Goal: Information Seeking & Learning: Learn about a topic

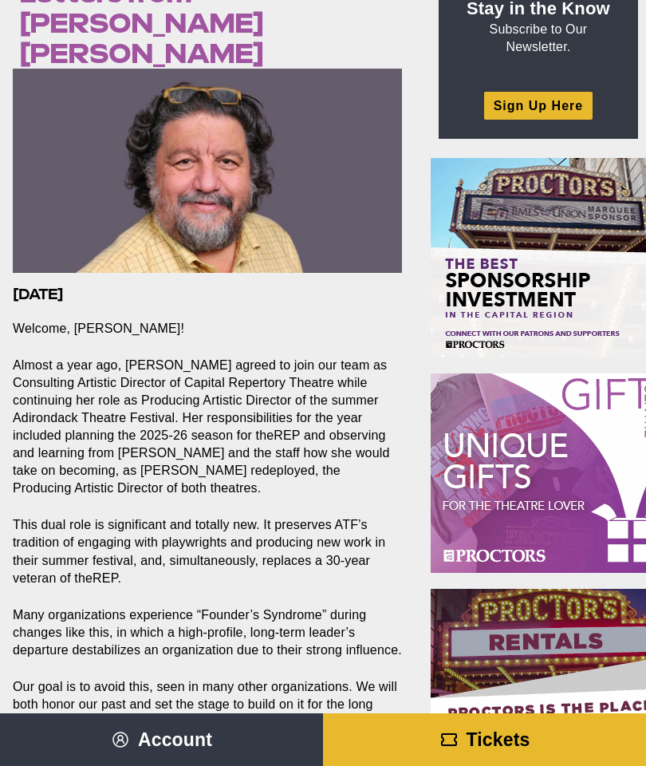
scroll to position [150, 0]
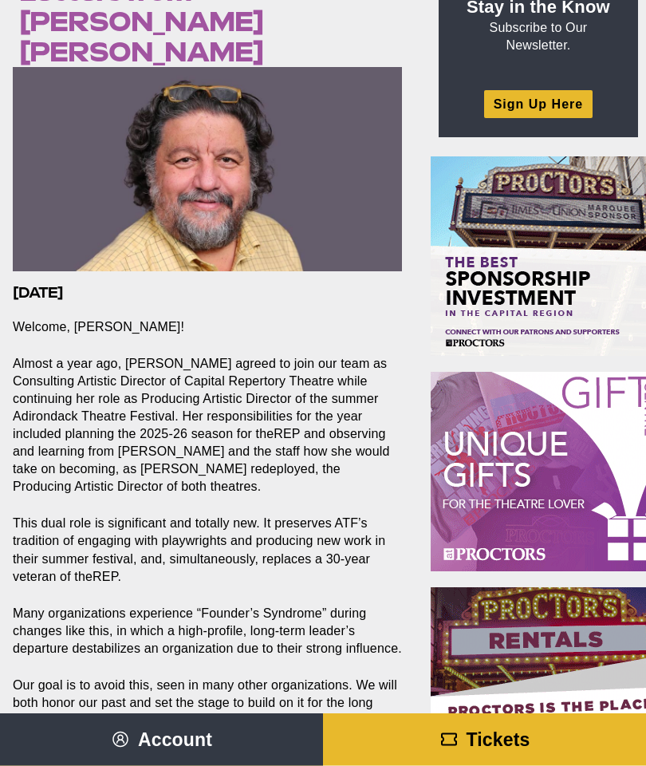
click at [115, 515] on p "This dual role is significant and totally new. It preserves ATF’s tradition of …" at bounding box center [207, 550] width 389 height 70
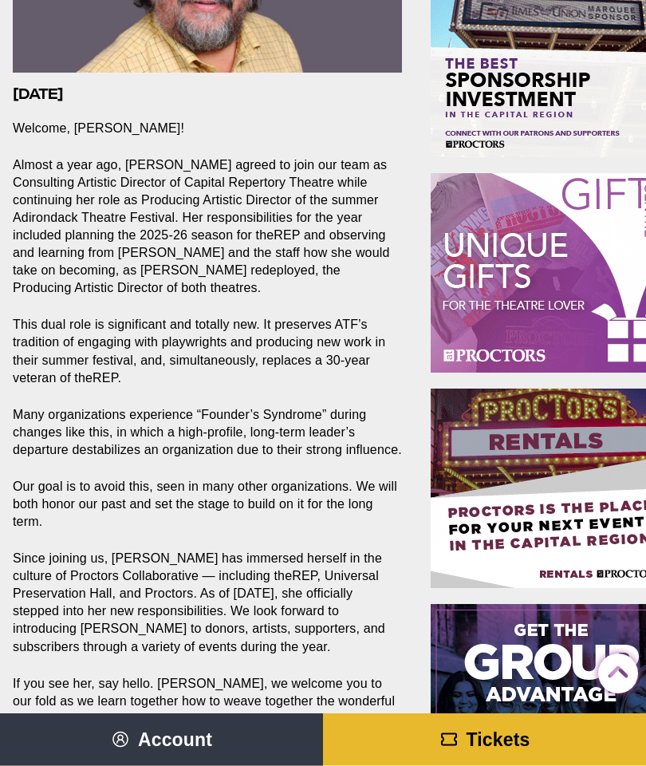
scroll to position [351, 0]
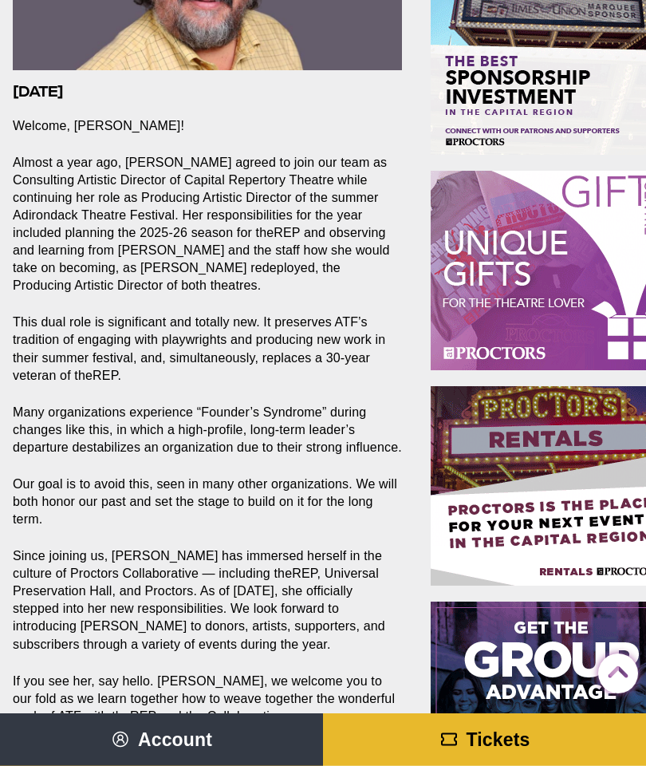
click at [190, 314] on p "This dual role is significant and totally new. It preserves ATF’s tradition of …" at bounding box center [207, 349] width 389 height 70
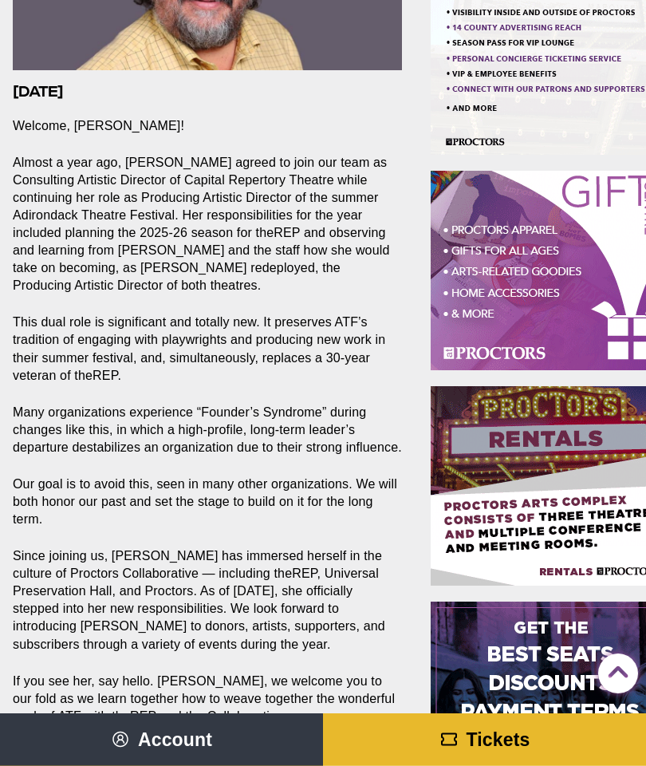
click at [181, 314] on p "This dual role is significant and totally new. It preserves ATF’s tradition of …" at bounding box center [207, 349] width 389 height 70
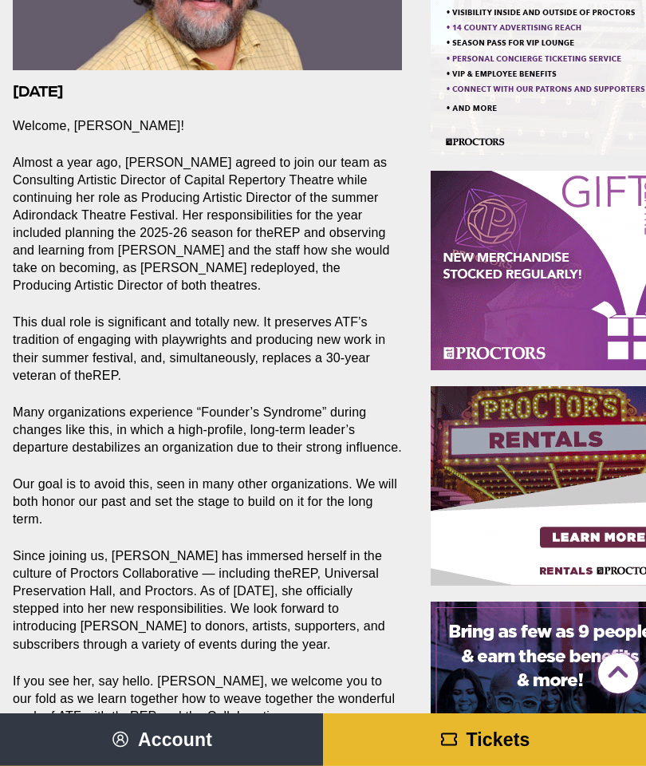
click at [175, 314] on p "This dual role is significant and totally new. It preserves ATF’s tradition of …" at bounding box center [207, 349] width 389 height 70
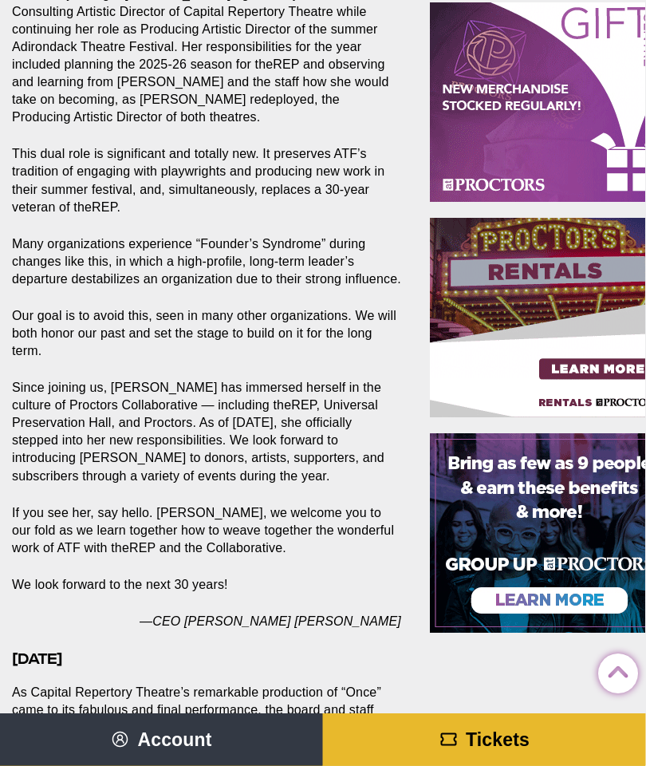
scroll to position [521, 0]
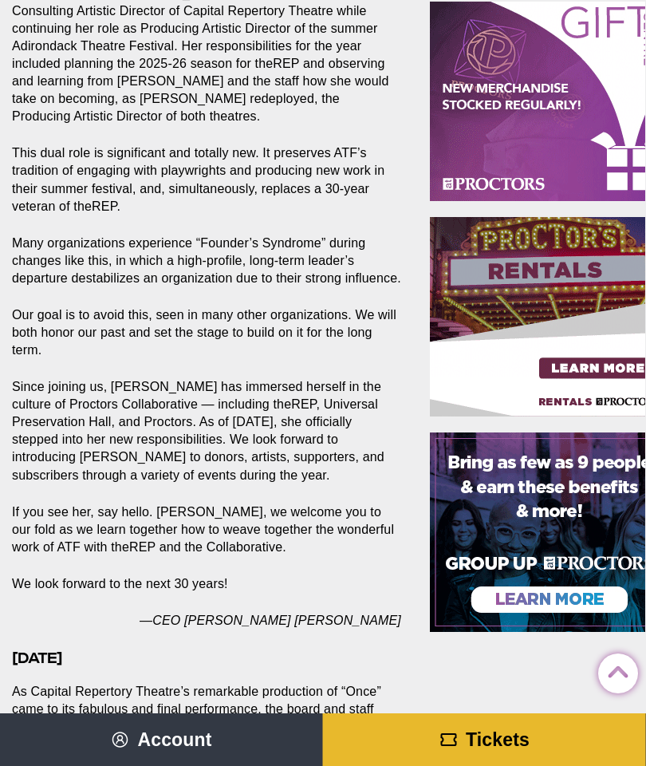
click at [285, 503] on p "If you see her, say hello. [PERSON_NAME], we welcome you to our fold as we lear…" at bounding box center [207, 529] width 389 height 53
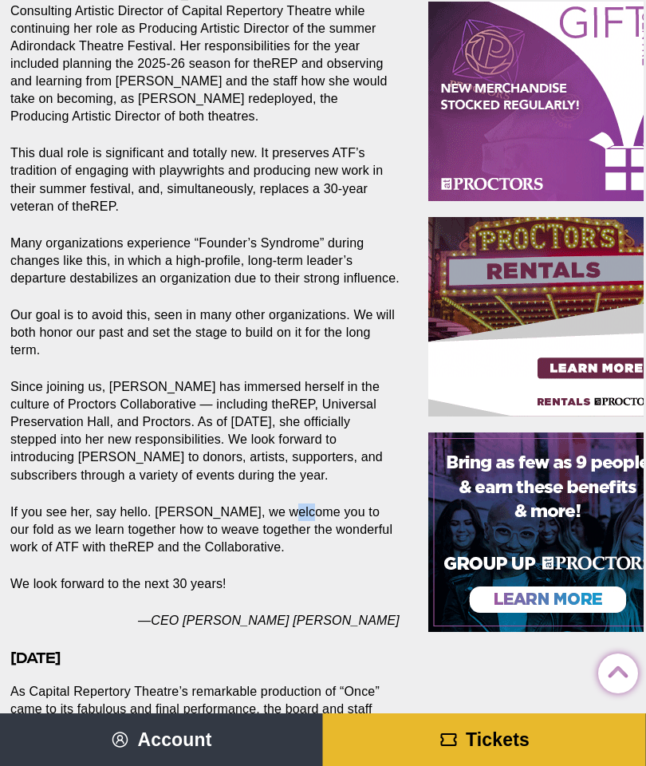
scroll to position [521, 5]
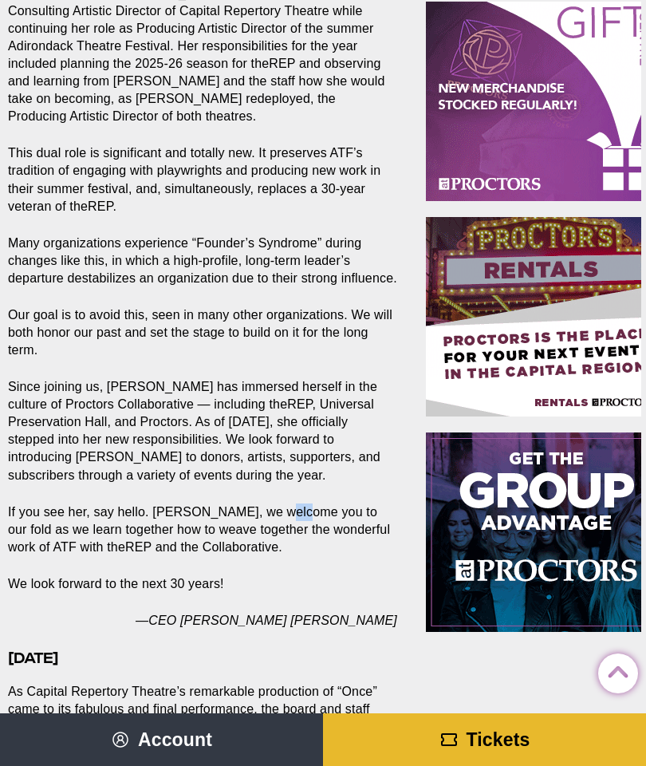
click at [250, 503] on p "If you see her, say hello. [PERSON_NAME], we welcome you to our fold as we lear…" at bounding box center [202, 529] width 389 height 53
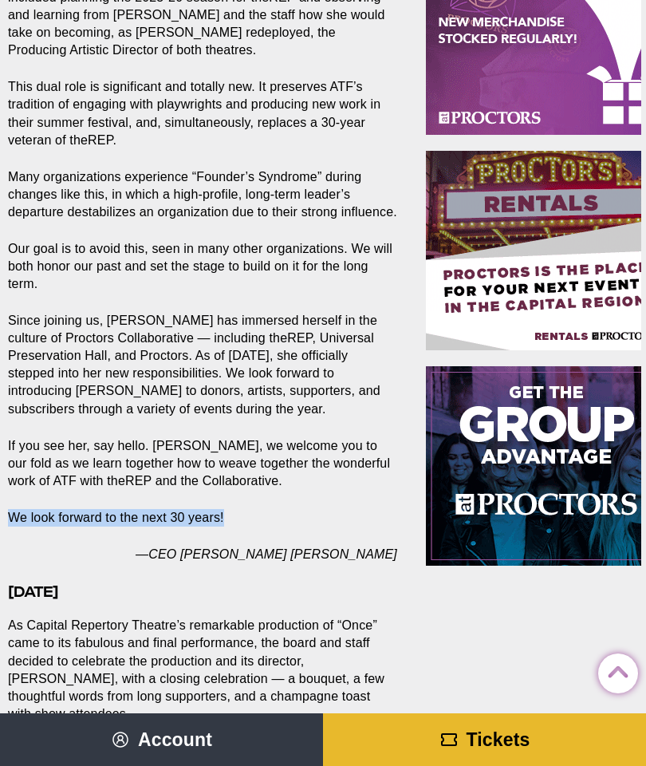
scroll to position [588, 5]
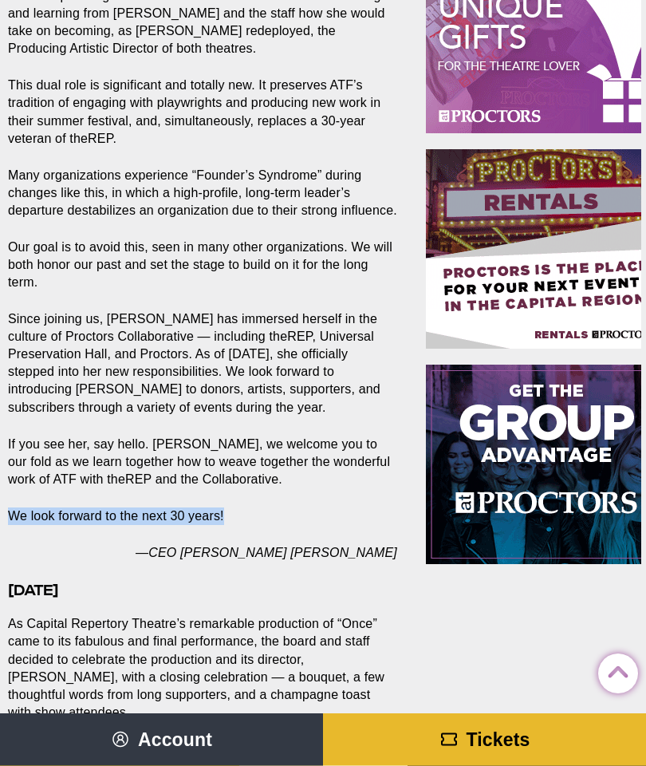
click at [273, 581] on h3 "[DATE]" at bounding box center [202, 590] width 389 height 18
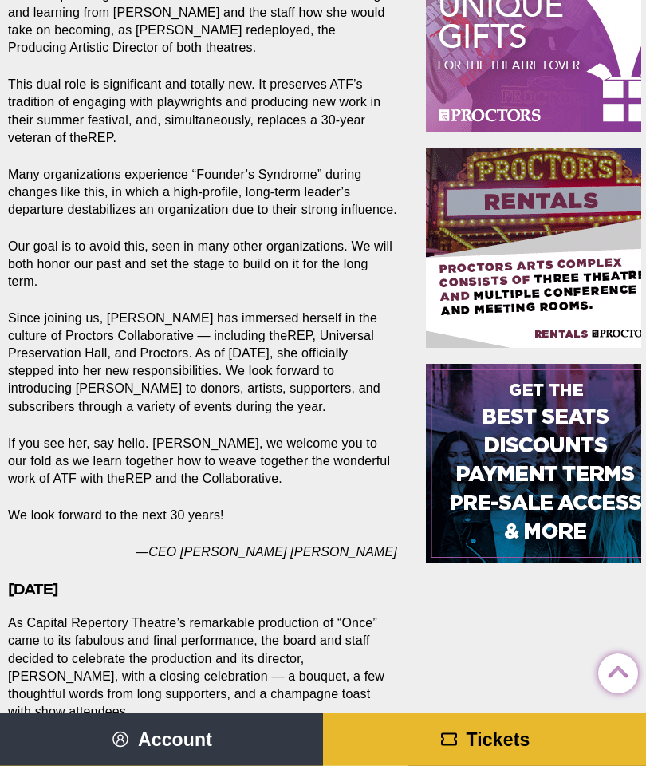
click at [273, 581] on h3 "[DATE]" at bounding box center [202, 590] width 389 height 18
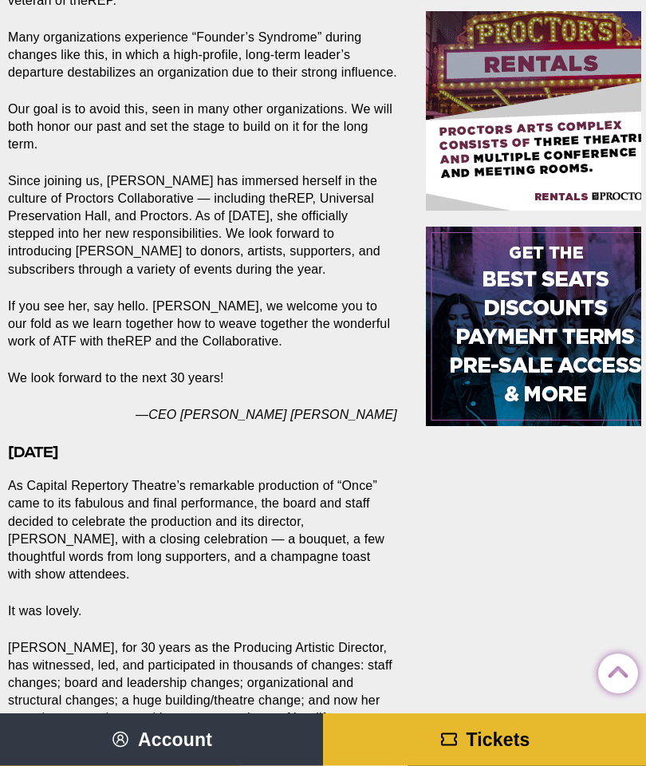
scroll to position [726, 5]
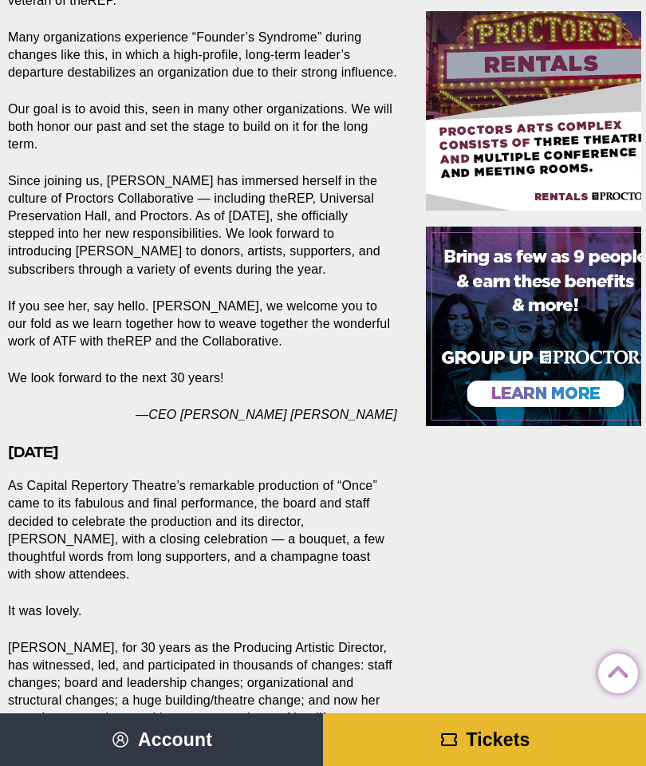
click at [265, 477] on p "As Capital Repertory Theatre’s remarkable production of “Once” came to its fabu…" at bounding box center [202, 529] width 389 height 105
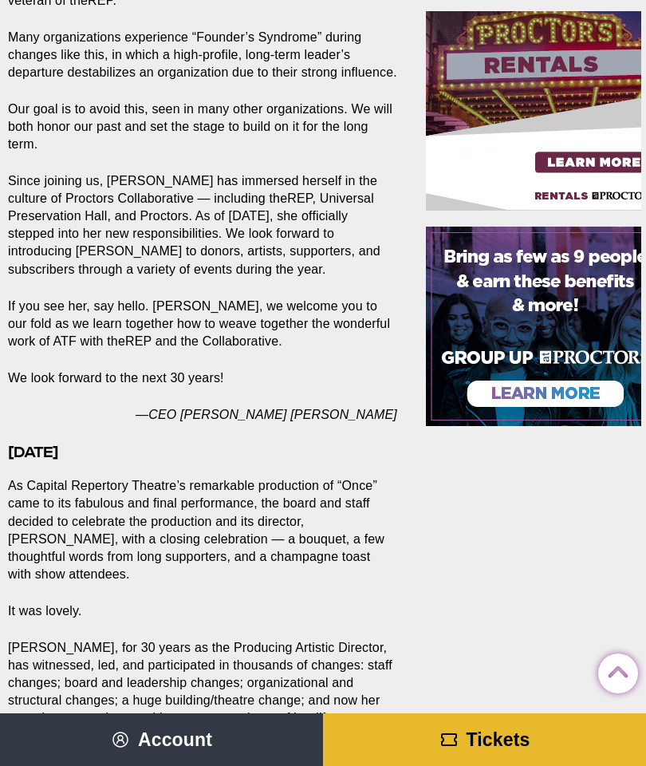
click at [258, 477] on p "As Capital Repertory Theatre’s remarkable production of “Once” came to its fabu…" at bounding box center [202, 529] width 389 height 105
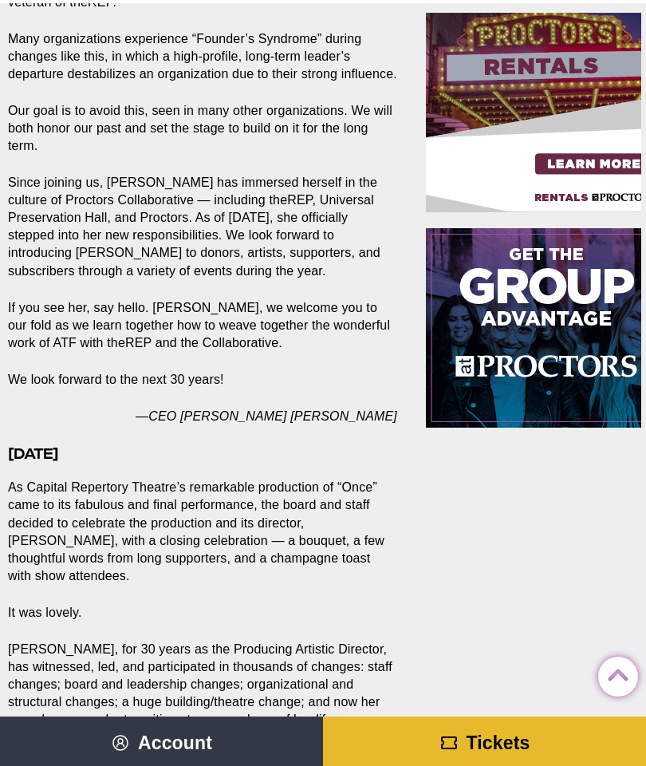
click at [258, 475] on p "As Capital Repertory Theatre’s remarkable production of “Once” came to its fabu…" at bounding box center [202, 527] width 389 height 105
click at [260, 475] on p "As Capital Repertory Theatre’s remarkable production of “Once” came to its fabu…" at bounding box center [202, 527] width 389 height 105
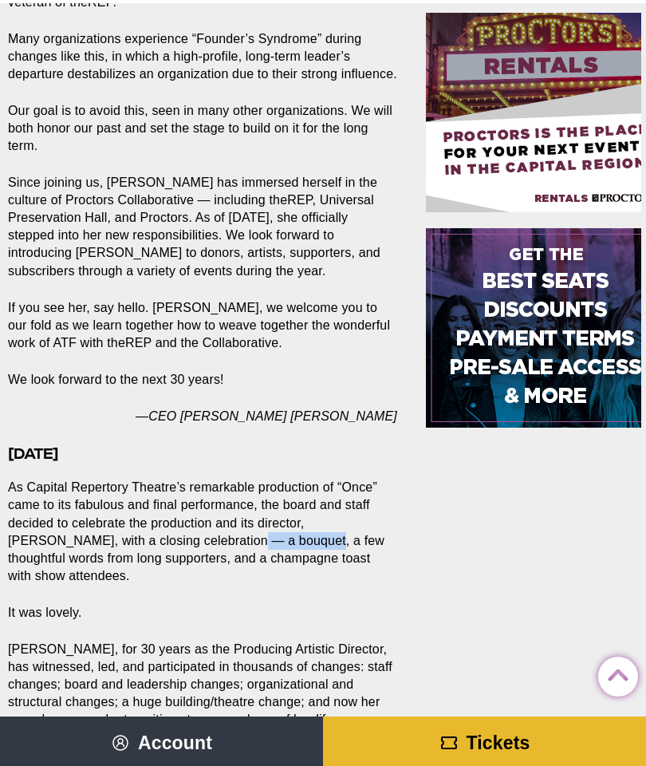
click at [267, 507] on p "As Capital Repertory Theatre’s remarkable production of “Once” came to its fabu…" at bounding box center [202, 527] width 389 height 105
click at [267, 505] on p "As Capital Repertory Theatre’s remarkable production of “Once” came to its fabu…" at bounding box center [202, 527] width 389 height 105
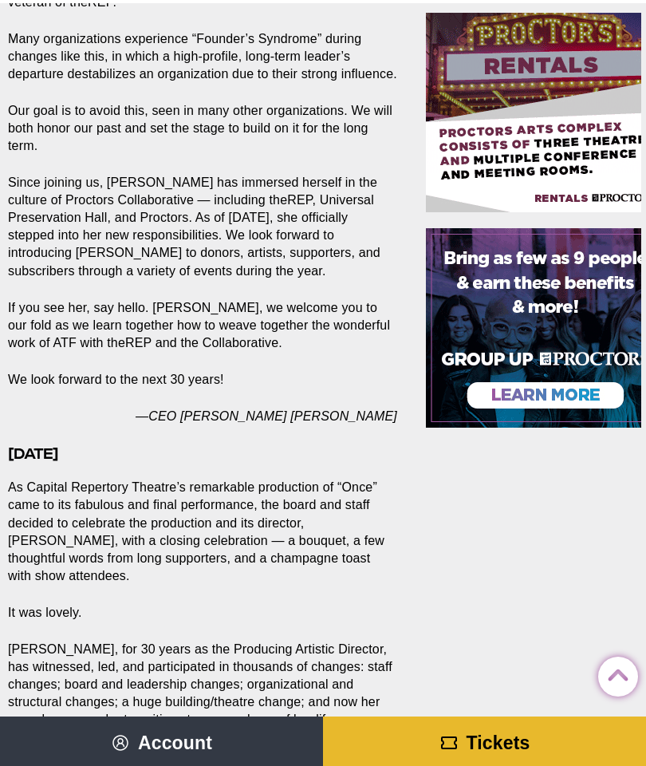
click at [266, 505] on p "As Capital Repertory Theatre’s remarkable production of “Once” came to its fabu…" at bounding box center [202, 527] width 389 height 105
click at [264, 507] on p "As Capital Repertory Theatre’s remarkable production of “Once” came to its fabu…" at bounding box center [202, 527] width 389 height 105
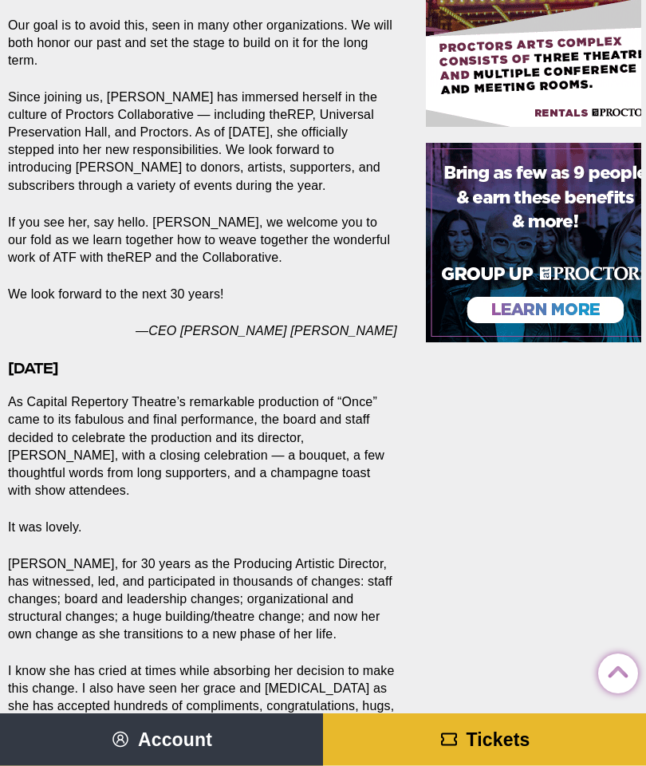
scroll to position [809, 5]
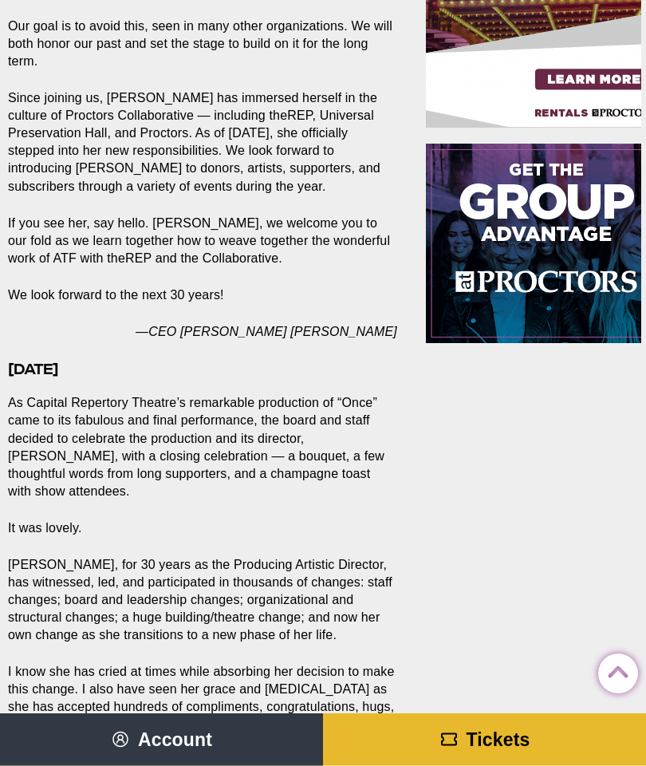
click at [255, 557] on p "[PERSON_NAME], for 30 years as the Producing Artistic Director, has witnessed, …" at bounding box center [202, 601] width 389 height 88
click at [256, 557] on p "[PERSON_NAME], for 30 years as the Producing Artistic Director, has witnessed, …" at bounding box center [202, 601] width 389 height 88
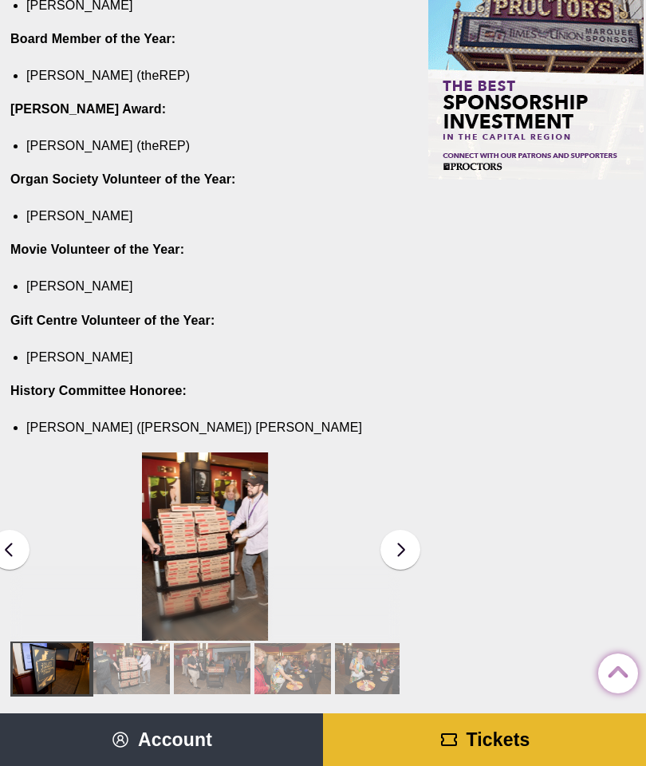
scroll to position [1899, 2]
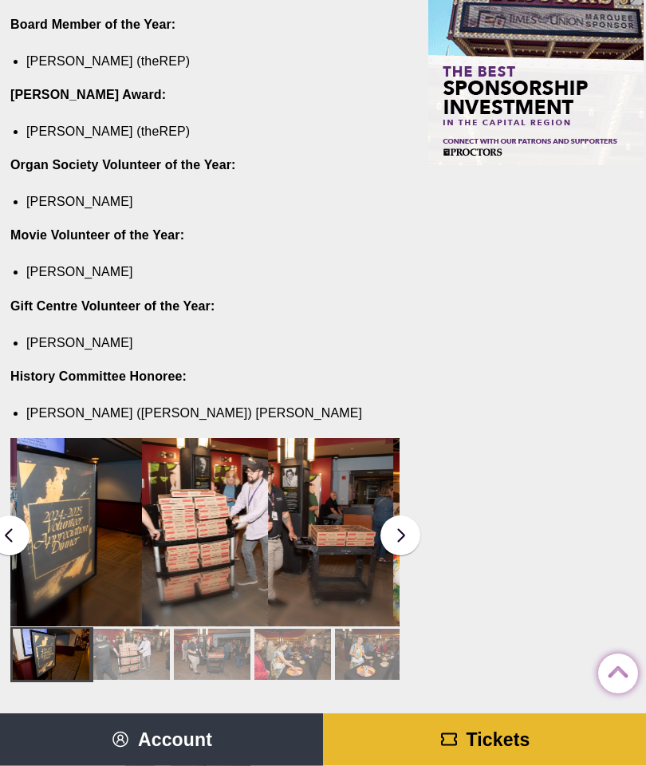
click at [314, 368] on p "History Committee Honoree:" at bounding box center [204, 377] width 389 height 18
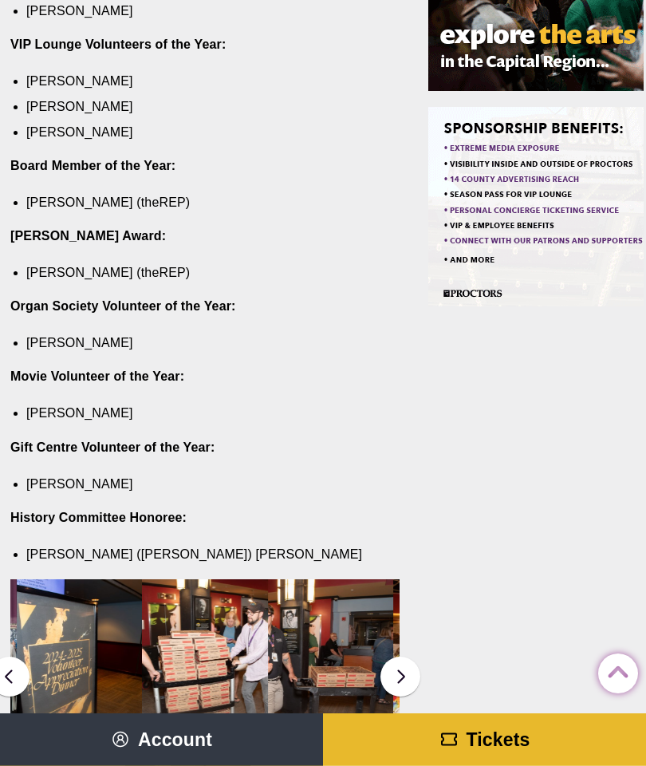
scroll to position [1753, 2]
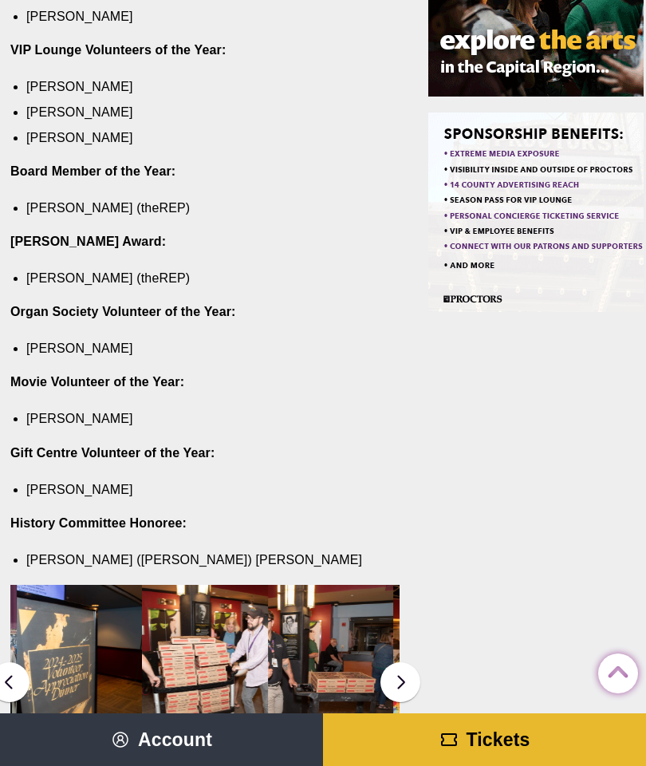
click at [306, 305] on p "Organ Society Volunteer of the Year:" at bounding box center [204, 312] width 389 height 18
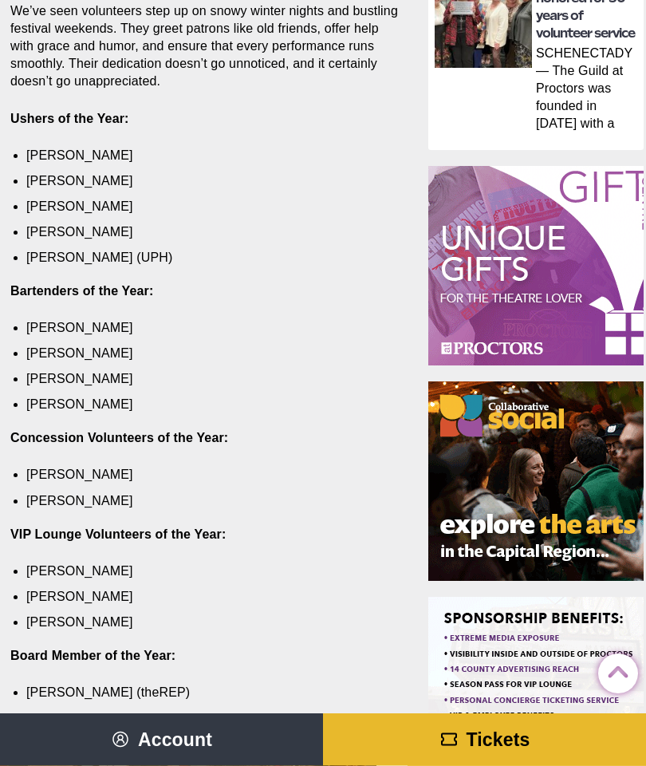
scroll to position [1266, 2]
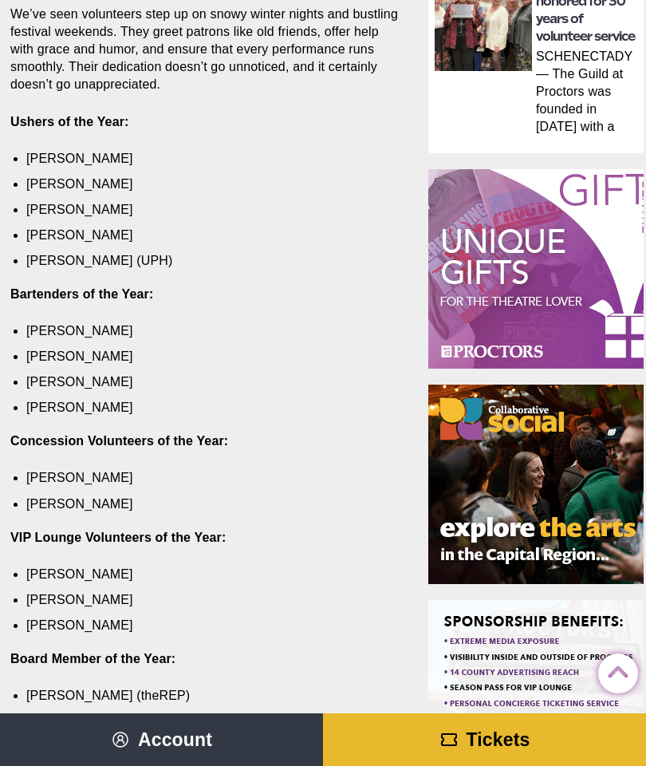
click at [337, 316] on section "Share Share on Facebook Share on Twitter/X Copy Link Staff honored those who br…" at bounding box center [208, 321] width 421 height 2025
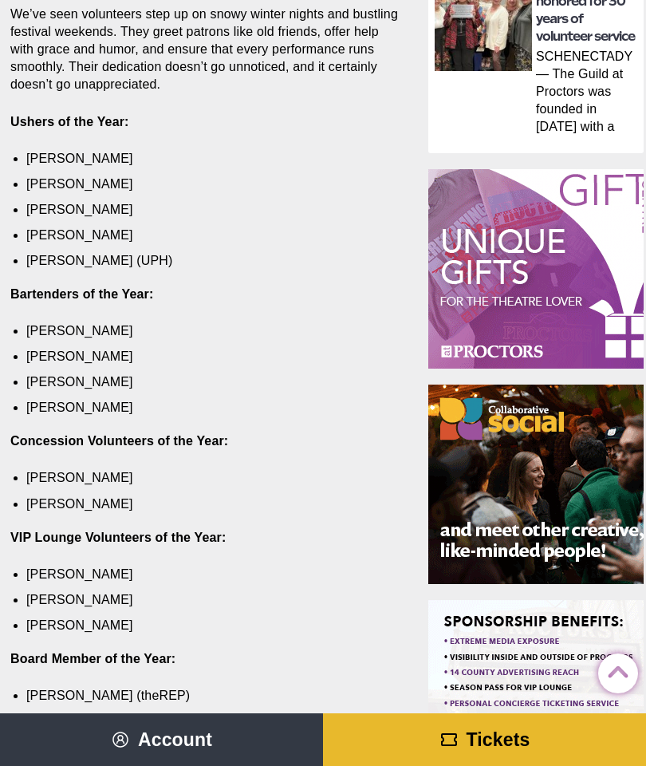
click at [339, 304] on section "Share Share on Facebook Share on Twitter/X Copy Link Staff honored those who br…" at bounding box center [208, 321] width 421 height 2025
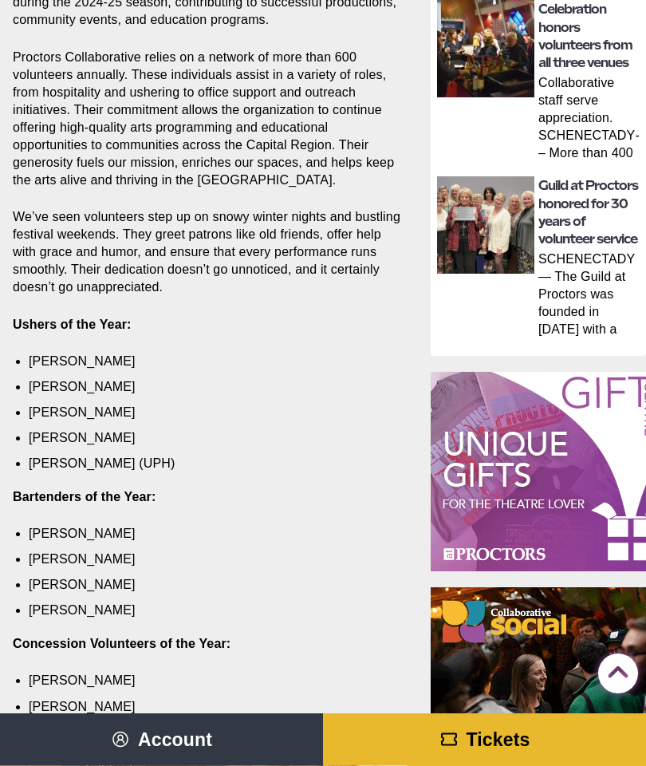
scroll to position [1061, 0]
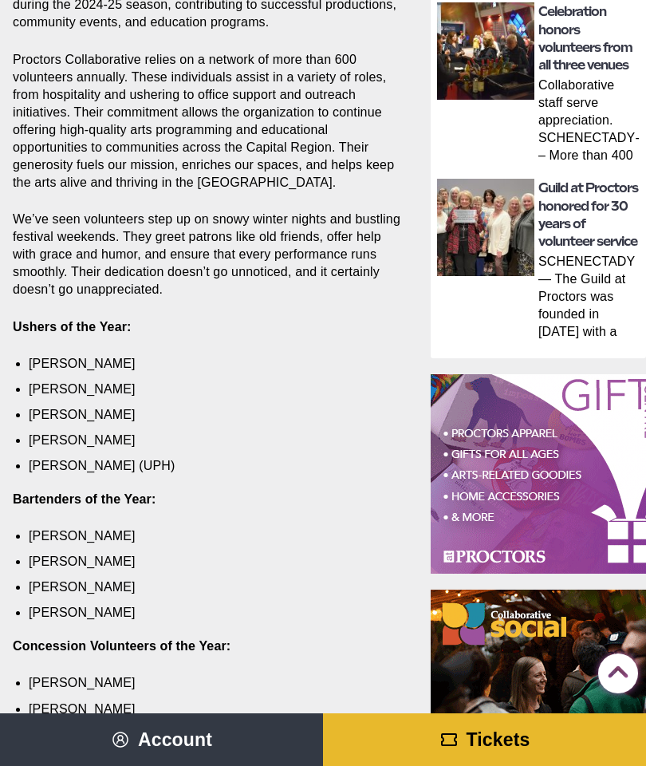
click at [368, 301] on section "Share Share on Facebook Share on Twitter/X Copy Link Staff honored those who br…" at bounding box center [210, 526] width 421 height 2025
click at [365, 309] on section "Share Share on Facebook Share on Twitter/X Copy Link Staff honored those who br…" at bounding box center [210, 526] width 421 height 2025
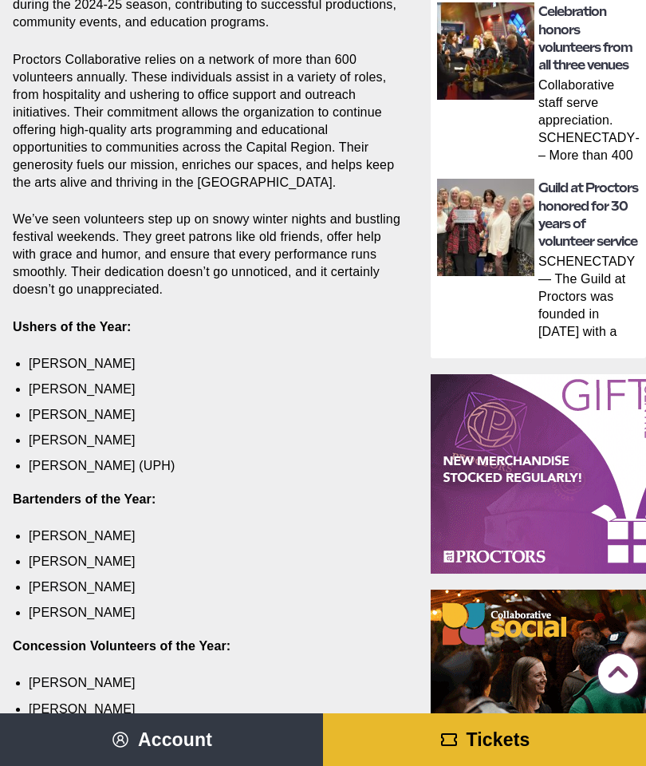
click at [367, 306] on section "Share Share on Facebook Share on Twitter/X Copy Link Staff honored those who br…" at bounding box center [210, 526] width 421 height 2025
click at [364, 318] on p "Ushers of the Year:" at bounding box center [207, 327] width 389 height 18
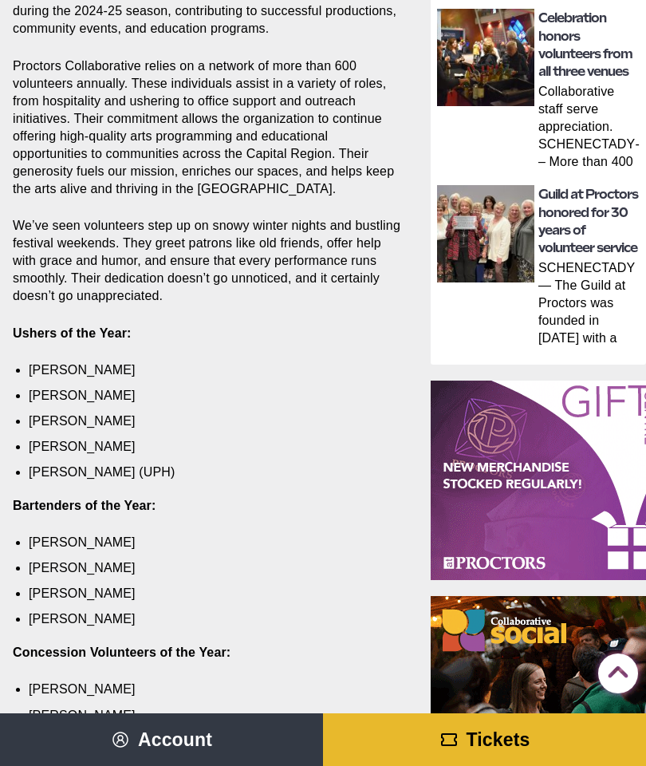
click at [384, 297] on p "We’ve seen volunteers step up on snowy winter nights and bustling festival week…" at bounding box center [207, 261] width 389 height 88
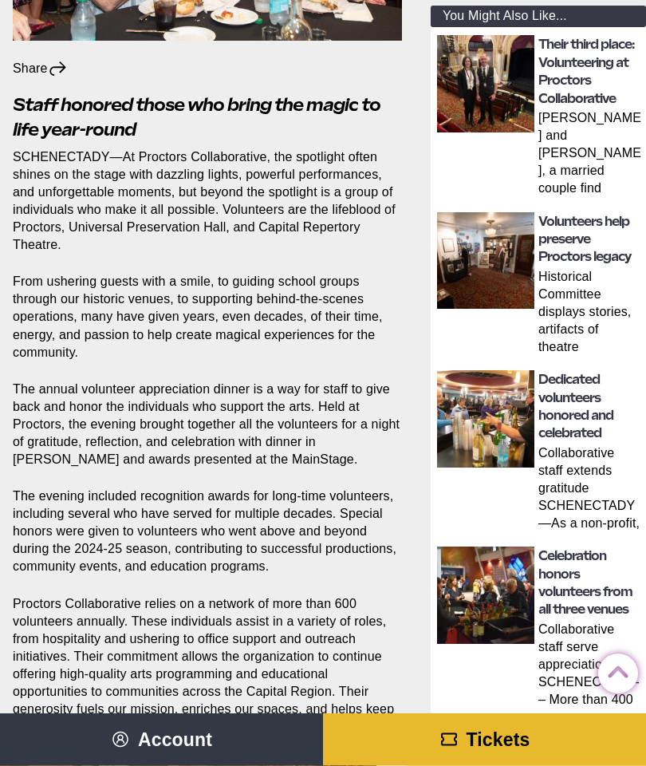
scroll to position [498, 0]
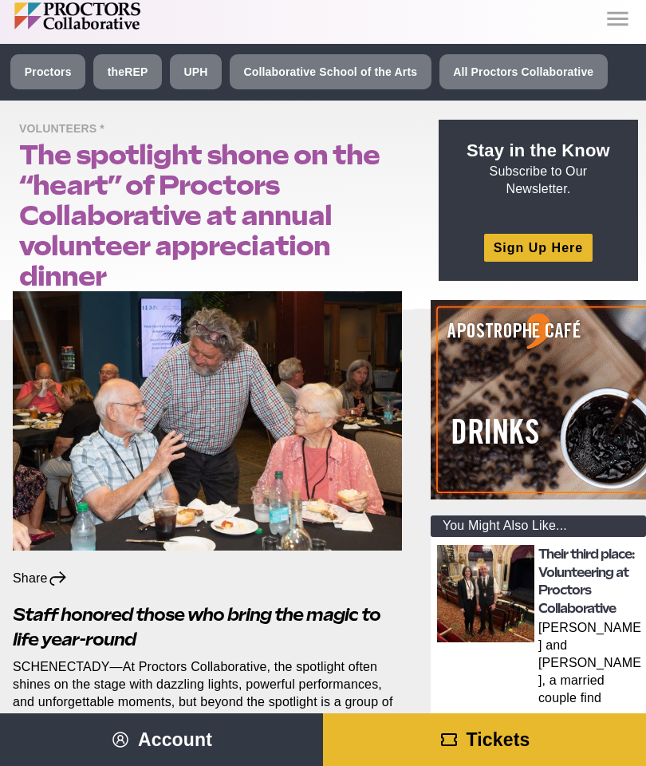
scroll to position [6, 0]
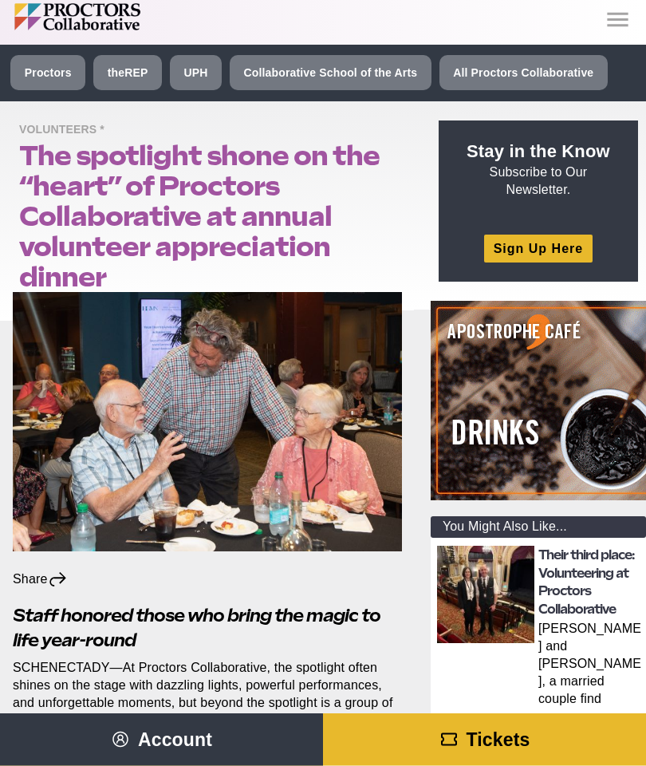
click at [388, 431] on img at bounding box center [207, 422] width 389 height 259
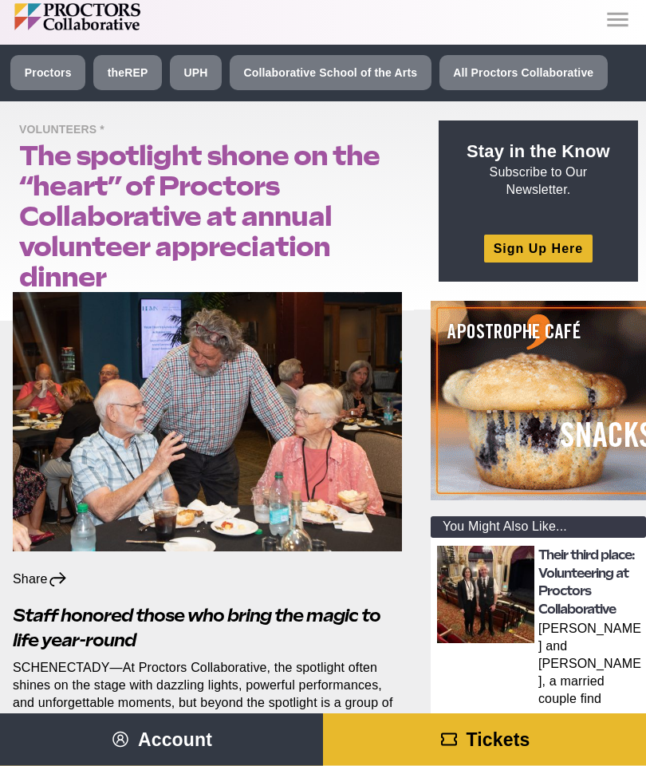
scroll to position [6, 0]
click at [449, 435] on img at bounding box center [549, 400] width 239 height 199
